Goal: Task Accomplishment & Management: Use online tool/utility

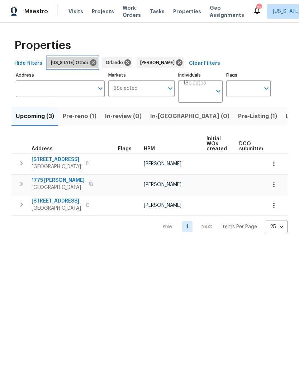
click at [90, 62] on icon at bounding box center [93, 62] width 6 height 6
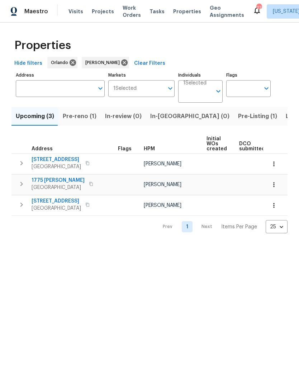
click at [122, 13] on span "Work Orders" at bounding box center [131, 11] width 18 height 14
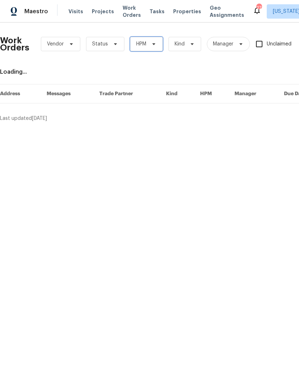
click at [133, 40] on span "HPM" at bounding box center [146, 44] width 33 height 14
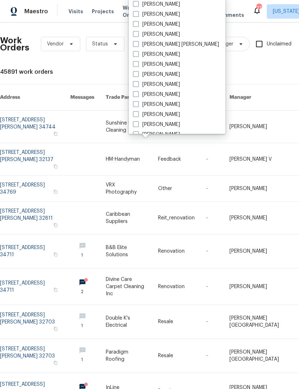
click at [137, 25] on span at bounding box center [136, 24] width 6 height 6
click at [137, 25] on input "[PERSON_NAME]" at bounding box center [135, 23] width 5 height 5
checkbox input "true"
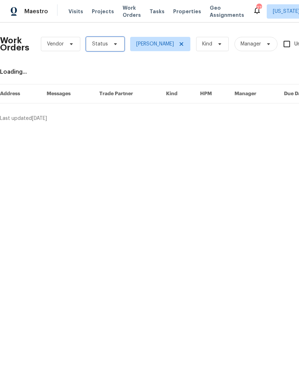
click at [108, 39] on span "Status" at bounding box center [105, 44] width 38 height 14
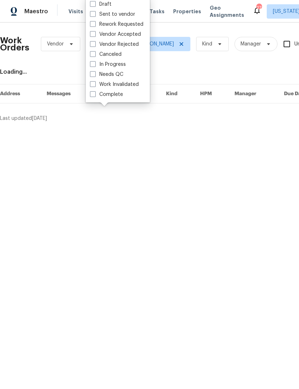
click at [92, 68] on label "In Progress" at bounding box center [108, 64] width 36 height 7
click at [92, 66] on input "In Progress" at bounding box center [92, 63] width 5 height 5
checkbox input "true"
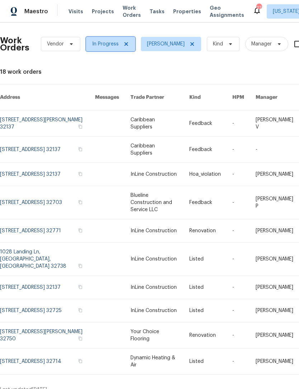
click at [124, 45] on icon at bounding box center [126, 44] width 4 height 4
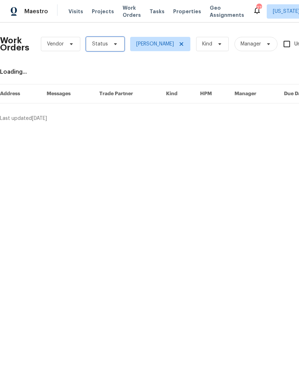
click at [101, 43] on span "Status" at bounding box center [100, 43] width 16 height 7
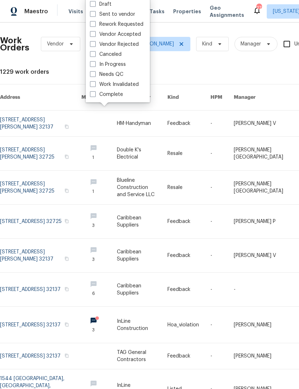
click at [97, 74] on label "Needs QC" at bounding box center [106, 74] width 33 height 7
click at [95, 74] on input "Needs QC" at bounding box center [92, 73] width 5 height 5
checkbox input "true"
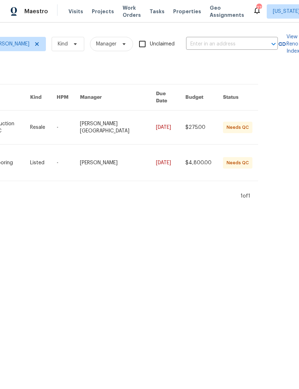
scroll to position [0, 152]
click at [227, 35] on div "Work Orders Vendor Needs QC [PERSON_NAME] Kind Manager Unclaimed ​" at bounding box center [63, 44] width 430 height 32
click at [231, 41] on input "text" at bounding box center [222, 44] width 72 height 11
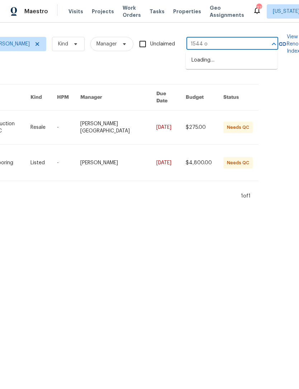
type input "1544 ob"
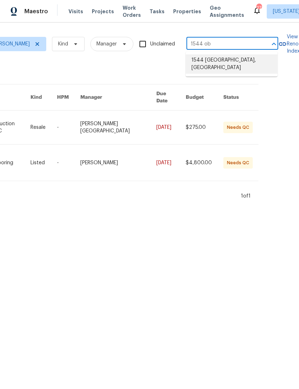
click at [242, 58] on li "1544 [GEOGRAPHIC_DATA], [GEOGRAPHIC_DATA]" at bounding box center [231, 63] width 92 height 19
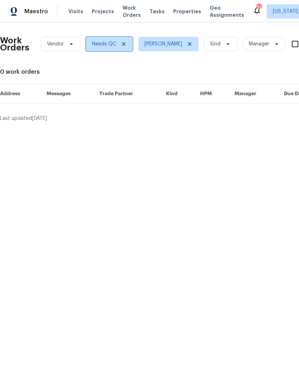
click at [124, 44] on icon at bounding box center [124, 44] width 6 height 6
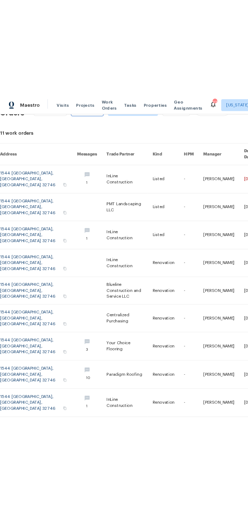
scroll to position [27, 0]
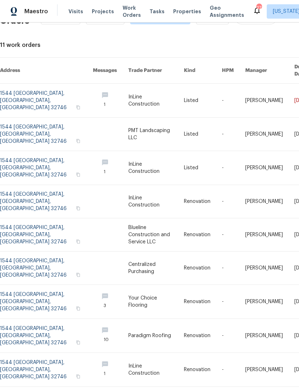
click at [25, 87] on link at bounding box center [46, 101] width 93 height 34
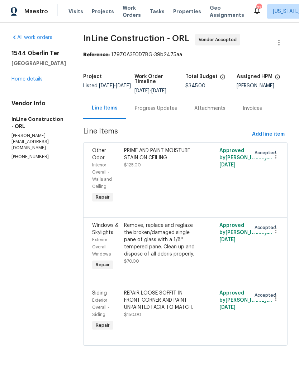
click at [171, 106] on div "Progress Updates" at bounding box center [156, 108] width 42 height 7
